Goal: Find specific page/section: Find specific page/section

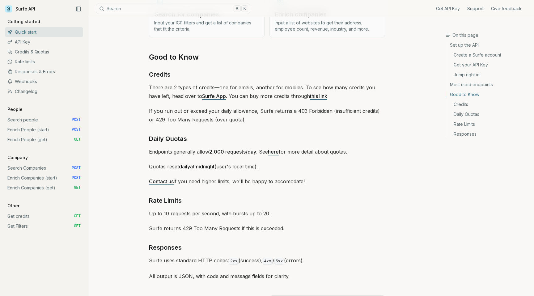
scroll to position [844, 0]
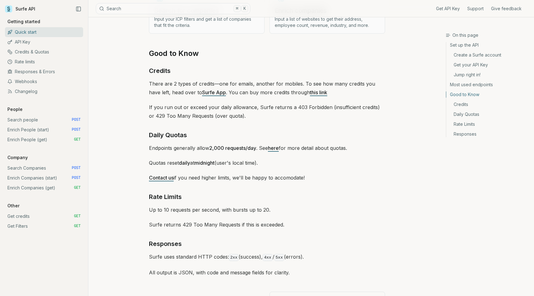
click at [39, 50] on link "Credits & Quotas" at bounding box center [44, 52] width 78 height 10
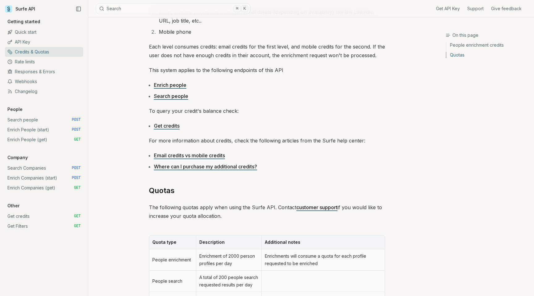
scroll to position [102, 0]
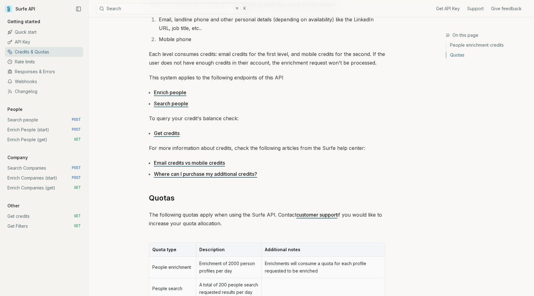
click at [178, 106] on link "Search people" at bounding box center [171, 103] width 34 height 6
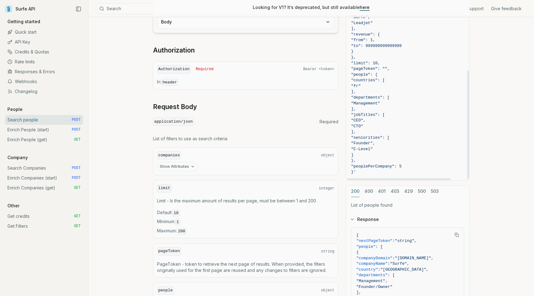
scroll to position [138, 0]
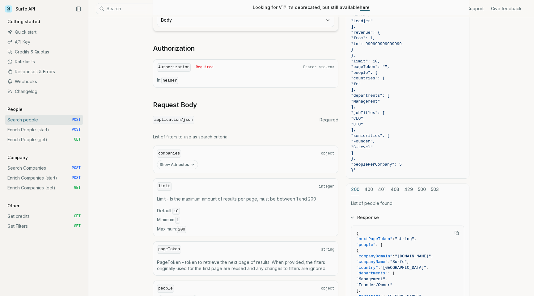
click at [47, 131] on link "Enrich People (start) POST" at bounding box center [44, 130] width 78 height 10
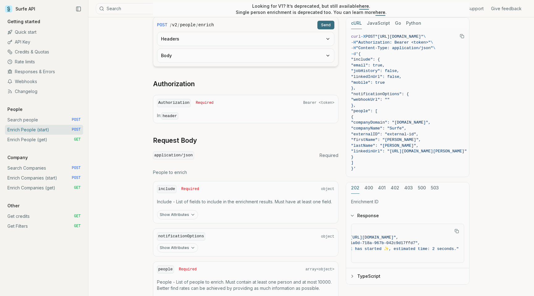
scroll to position [150, 0]
click at [46, 139] on link "Enrich People (get) GET" at bounding box center [44, 140] width 78 height 10
